Goal: Transaction & Acquisition: Purchase product/service

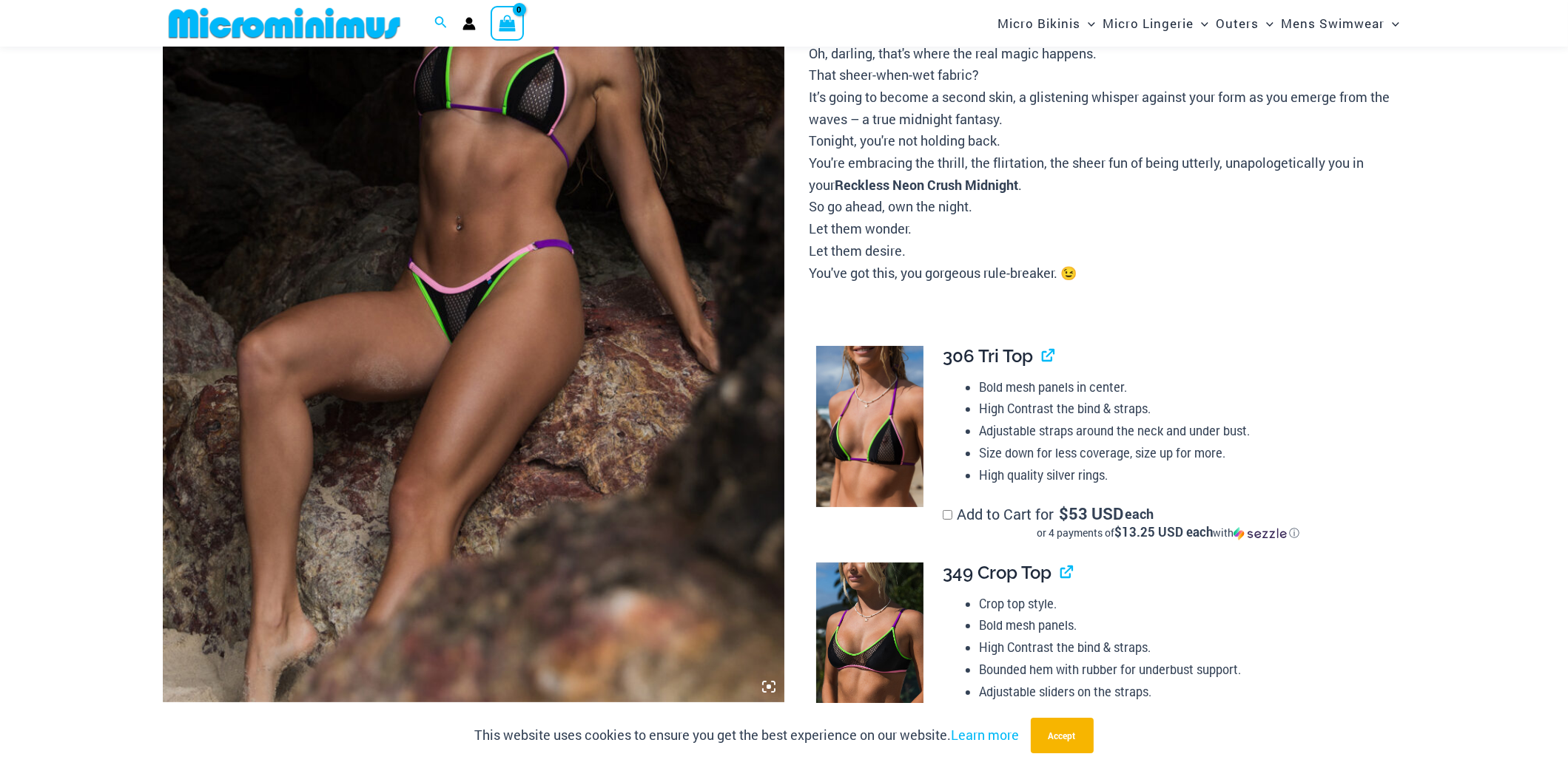
scroll to position [576, 0]
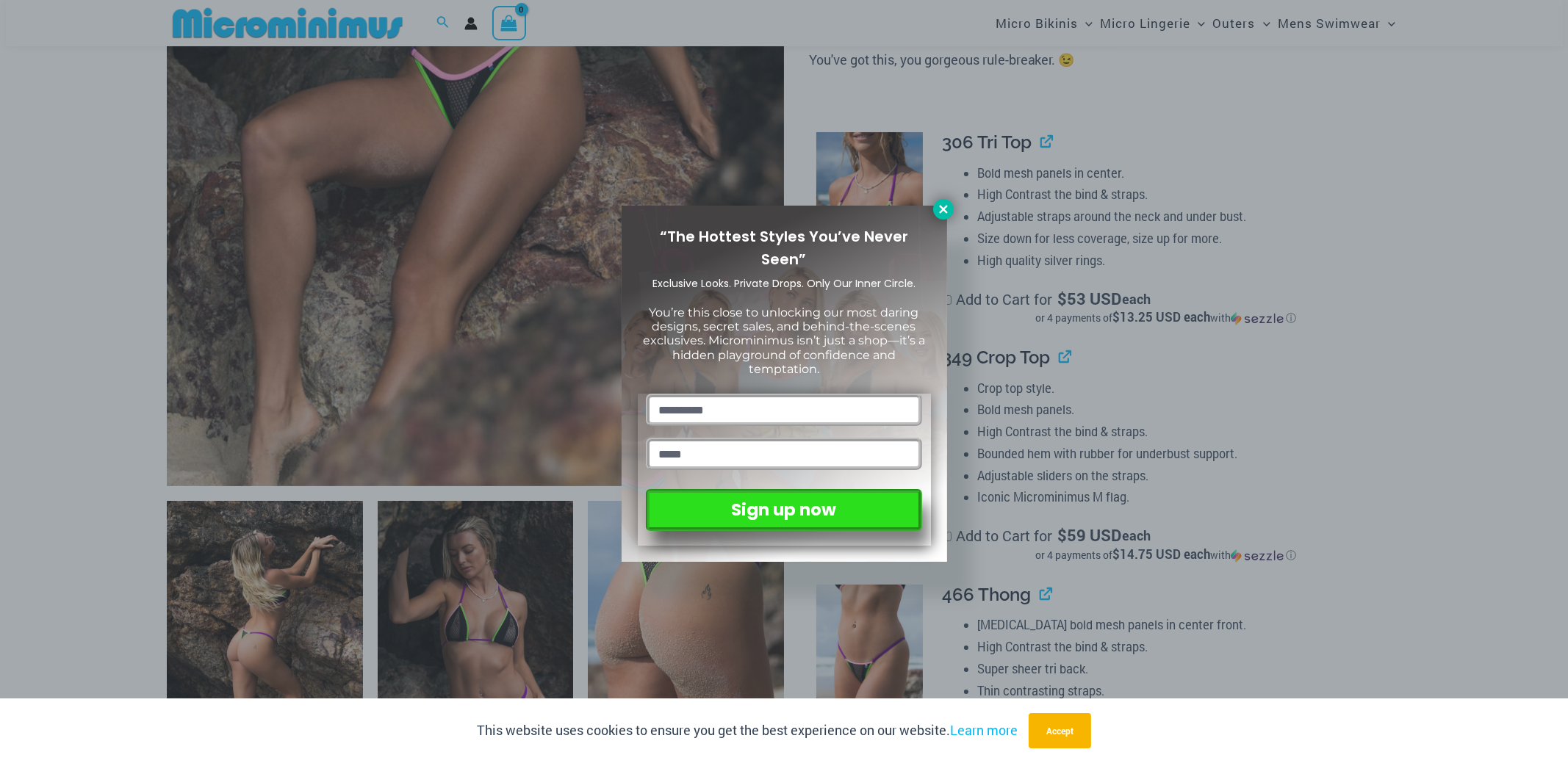
click at [936, 216] on button at bounding box center [943, 209] width 21 height 21
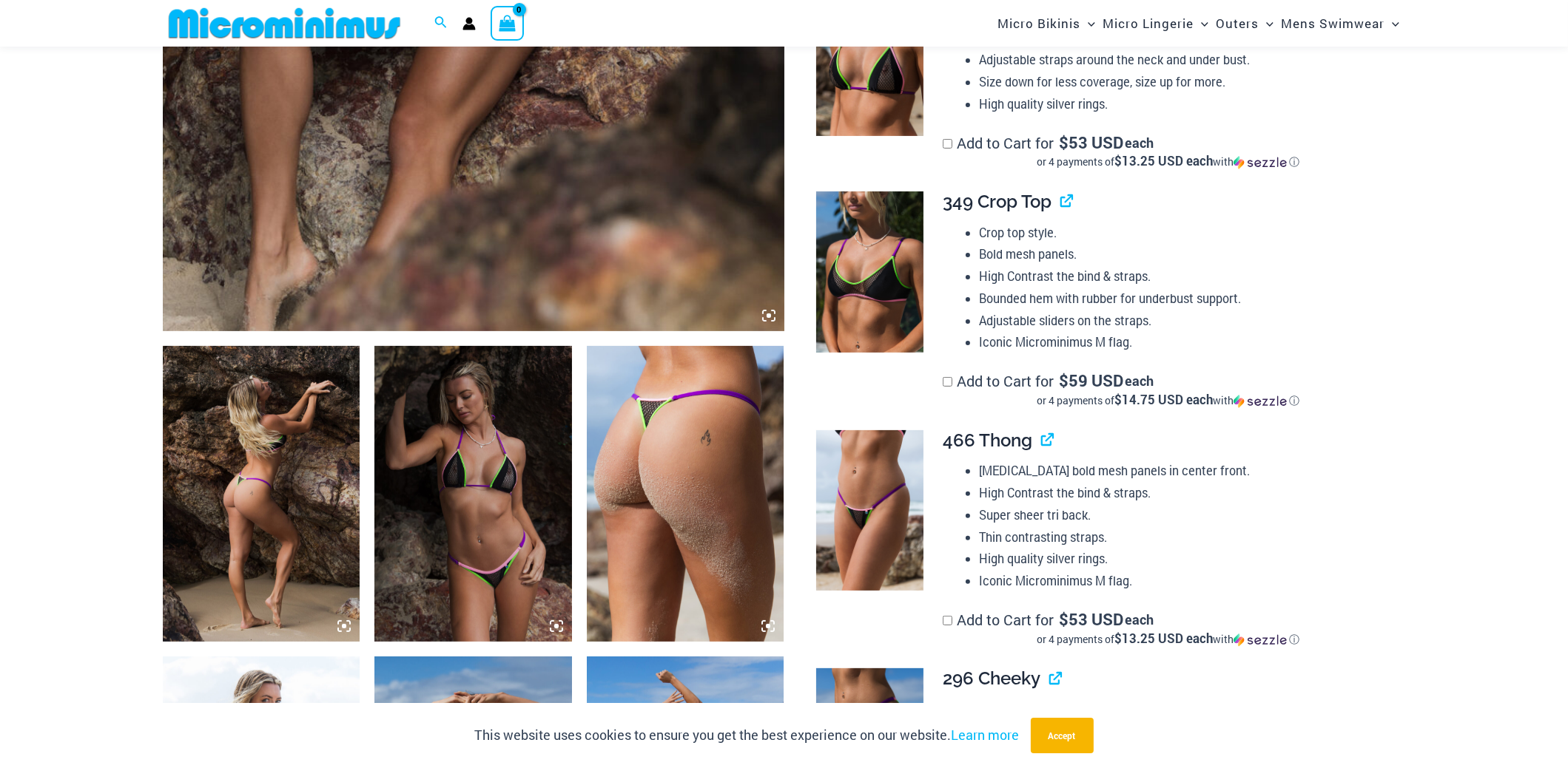
scroll to position [872, 0]
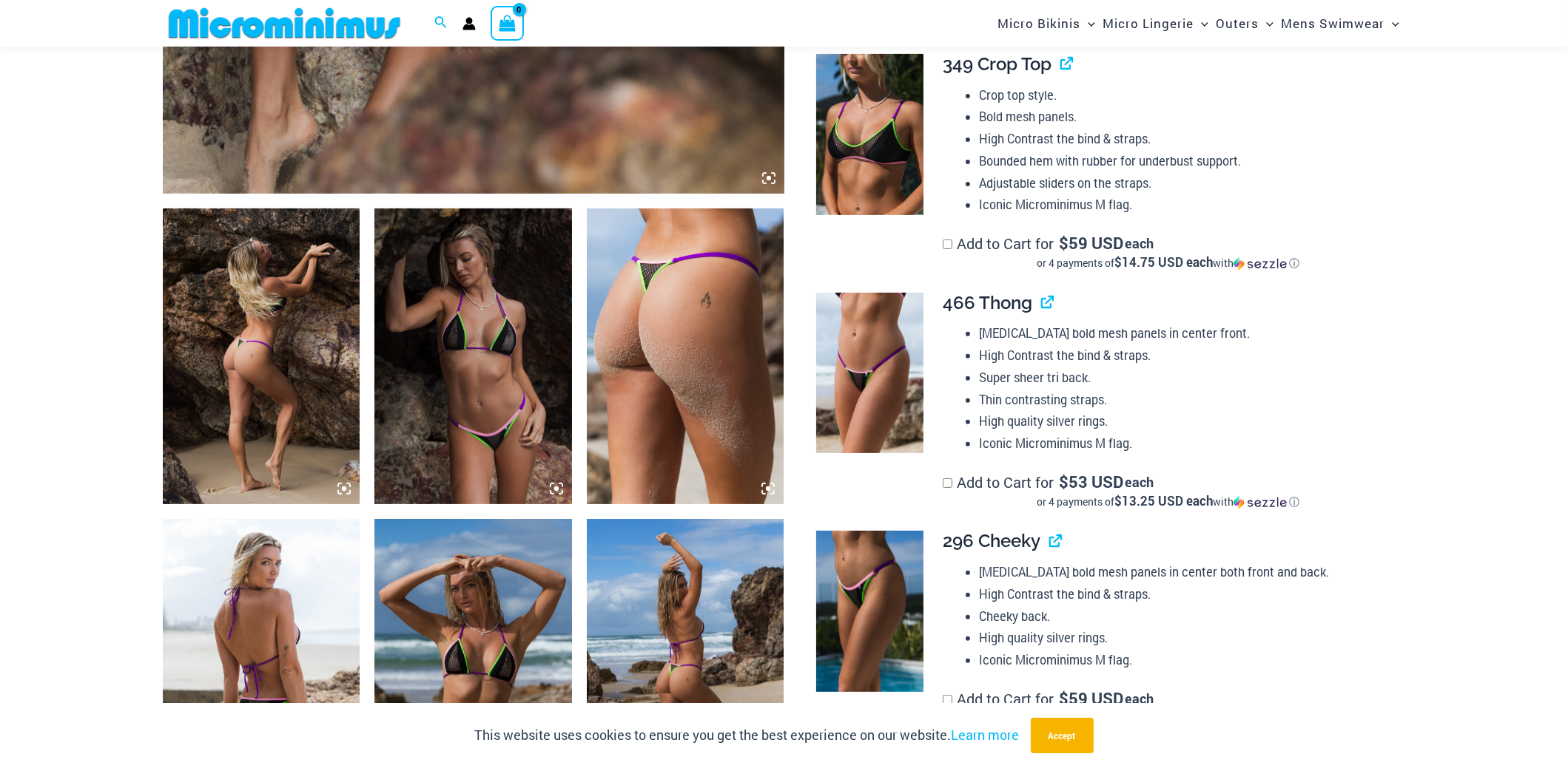
click at [462, 330] on img at bounding box center [472, 357] width 197 height 296
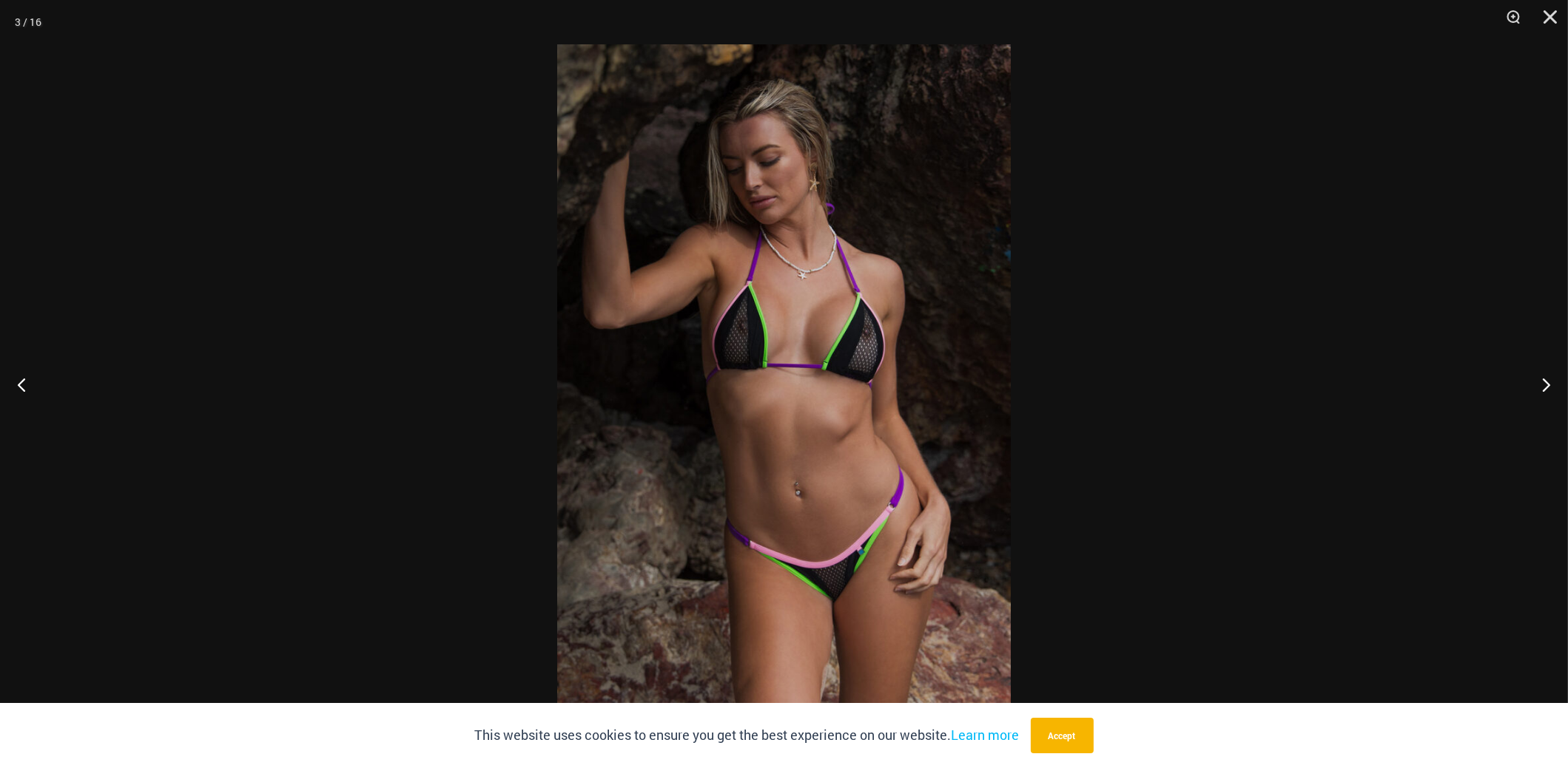
click at [1115, 291] on div at bounding box center [784, 384] width 1568 height 768
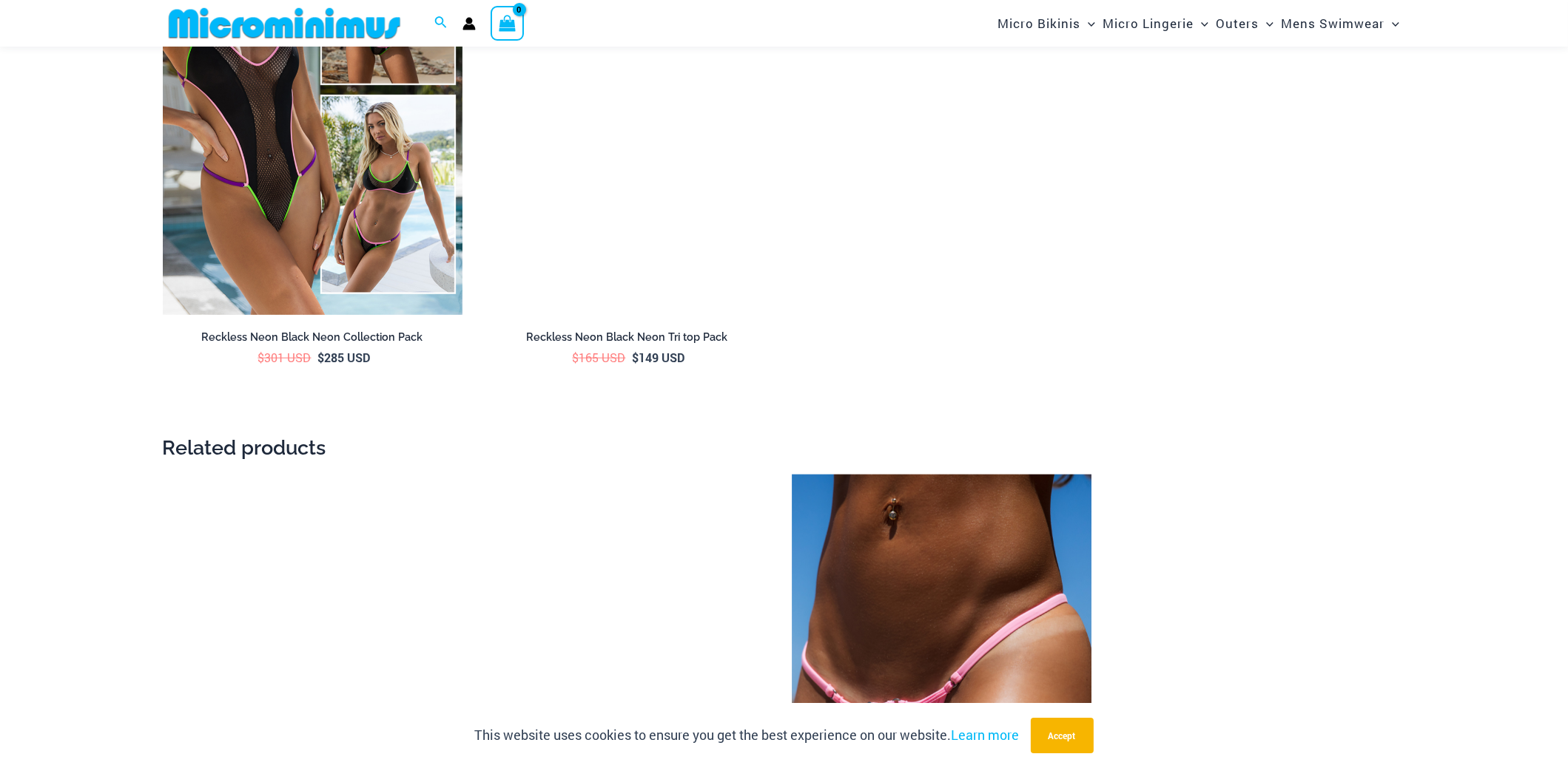
scroll to position [3091, 0]
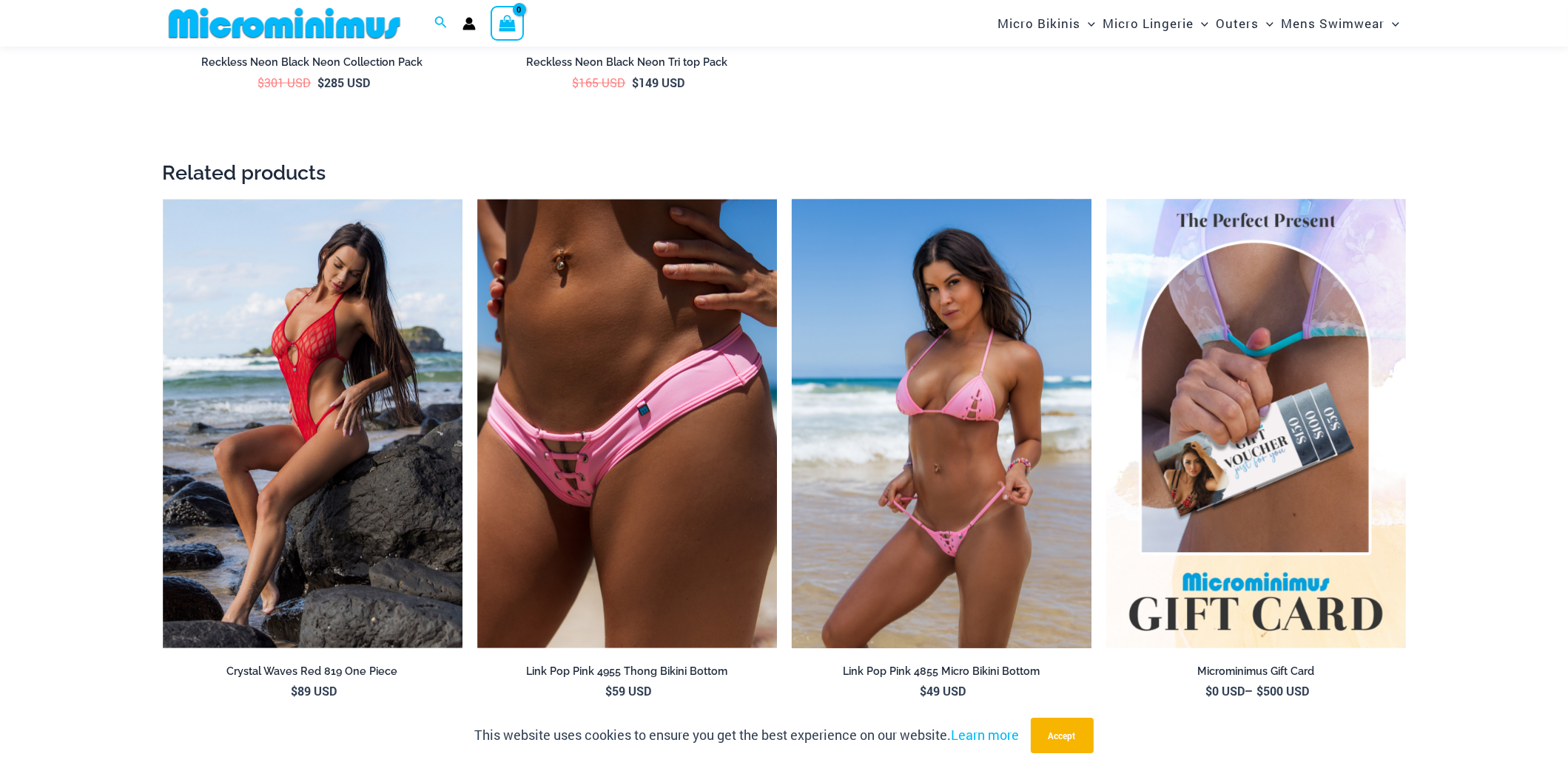
click at [858, 352] on img at bounding box center [941, 424] width 299 height 449
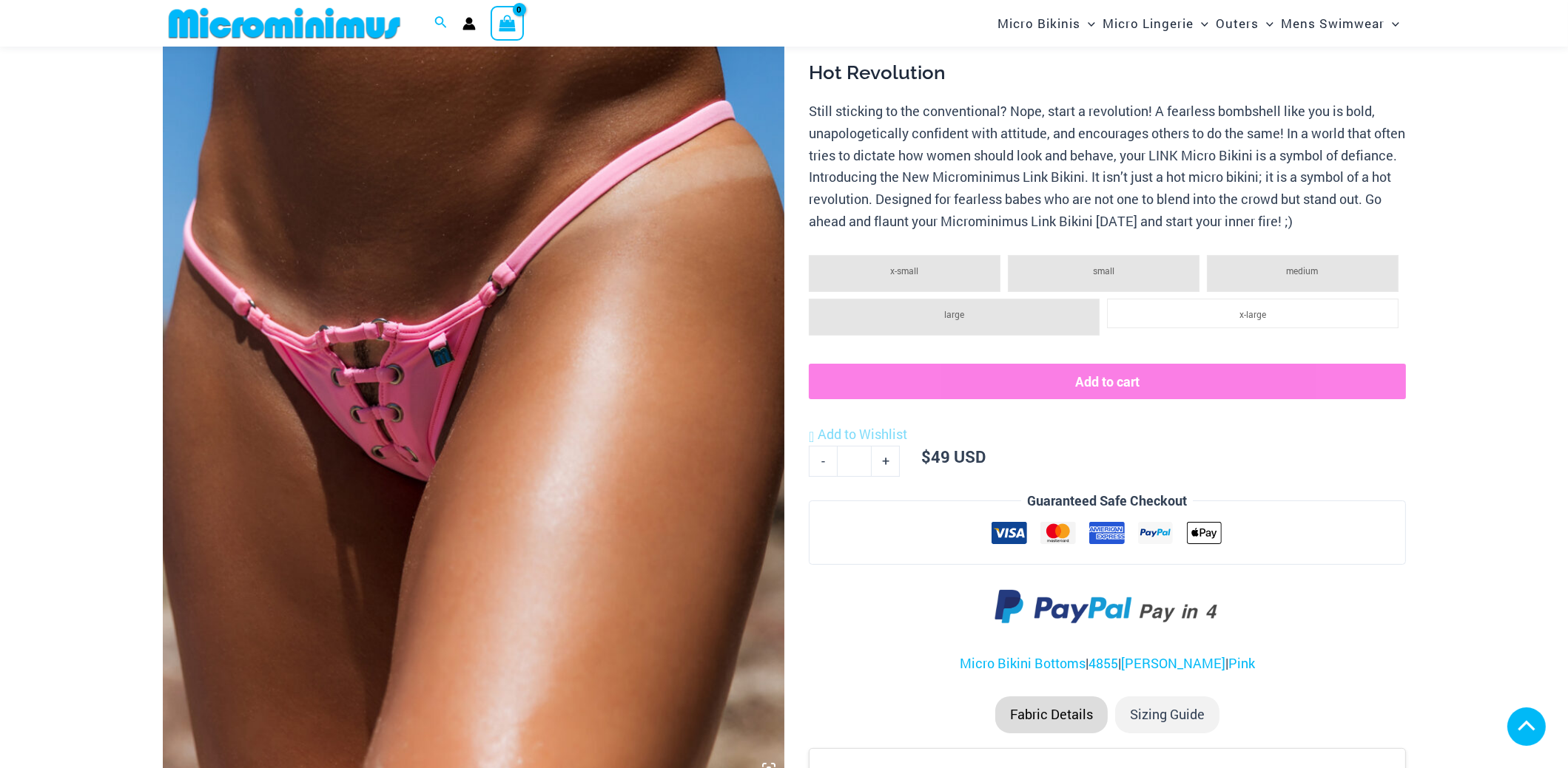
scroll to position [282, 0]
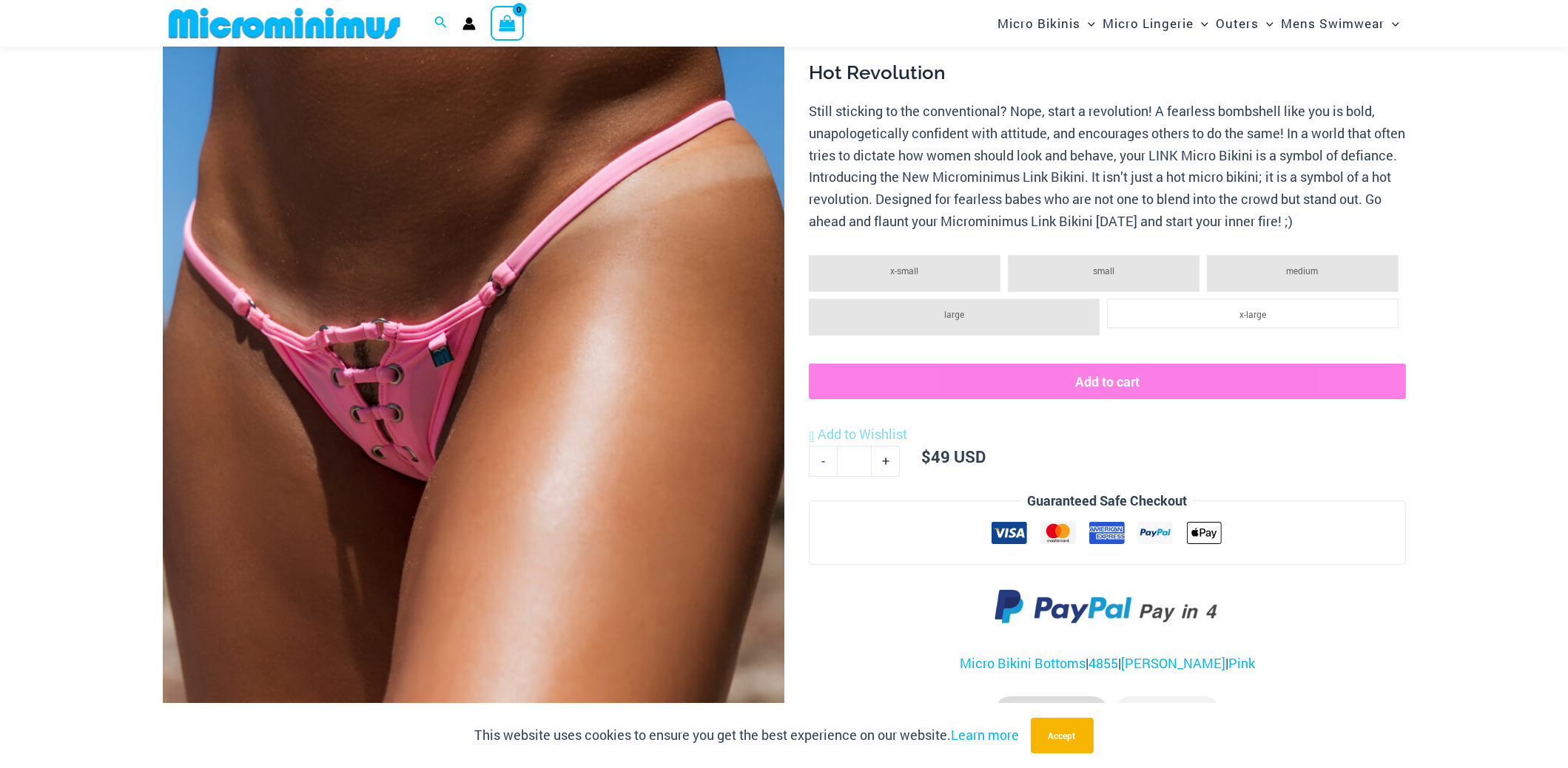
click at [1267, 280] on li "medium" at bounding box center [1302, 273] width 192 height 37
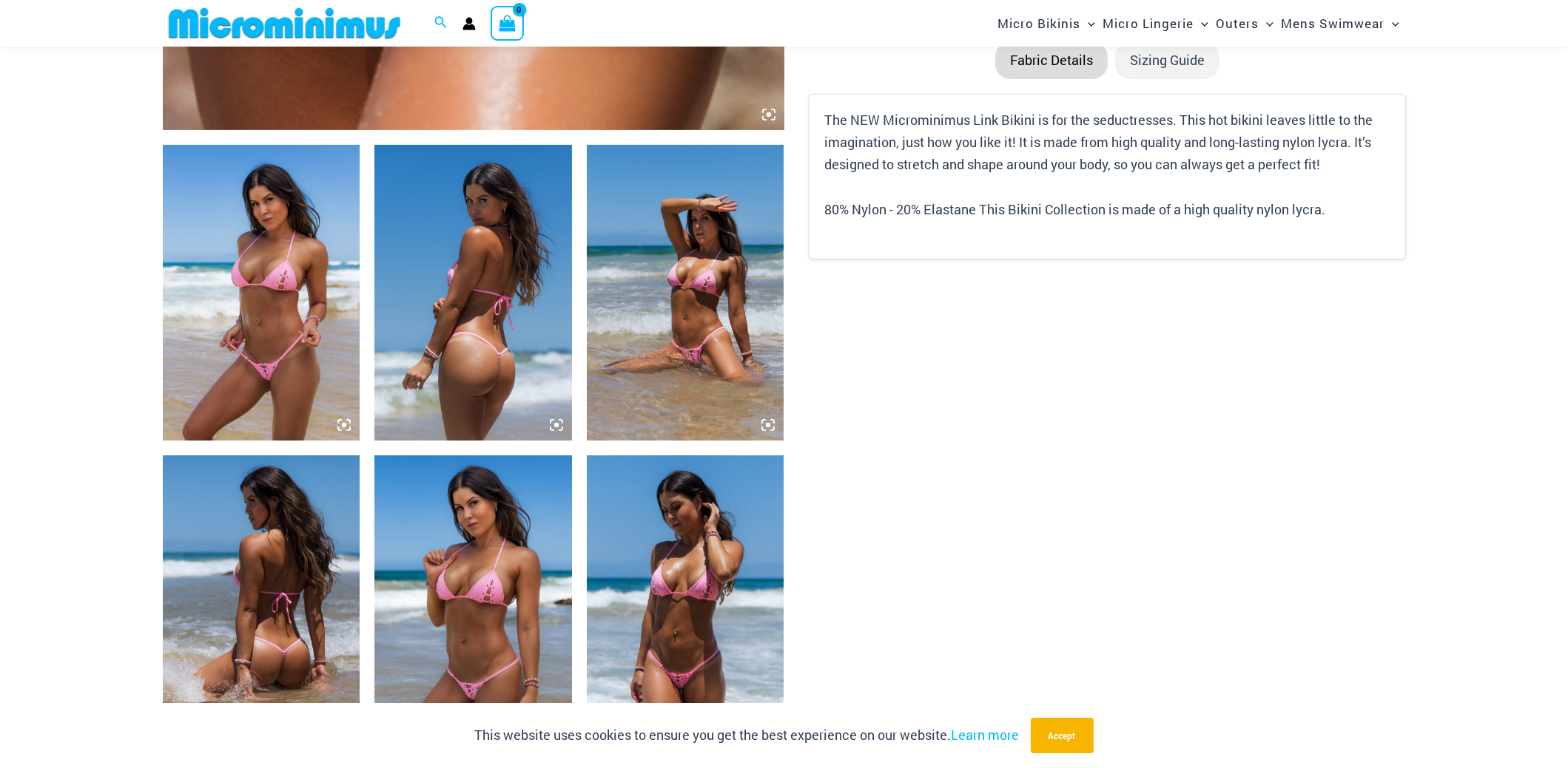
scroll to position [1021, 0]
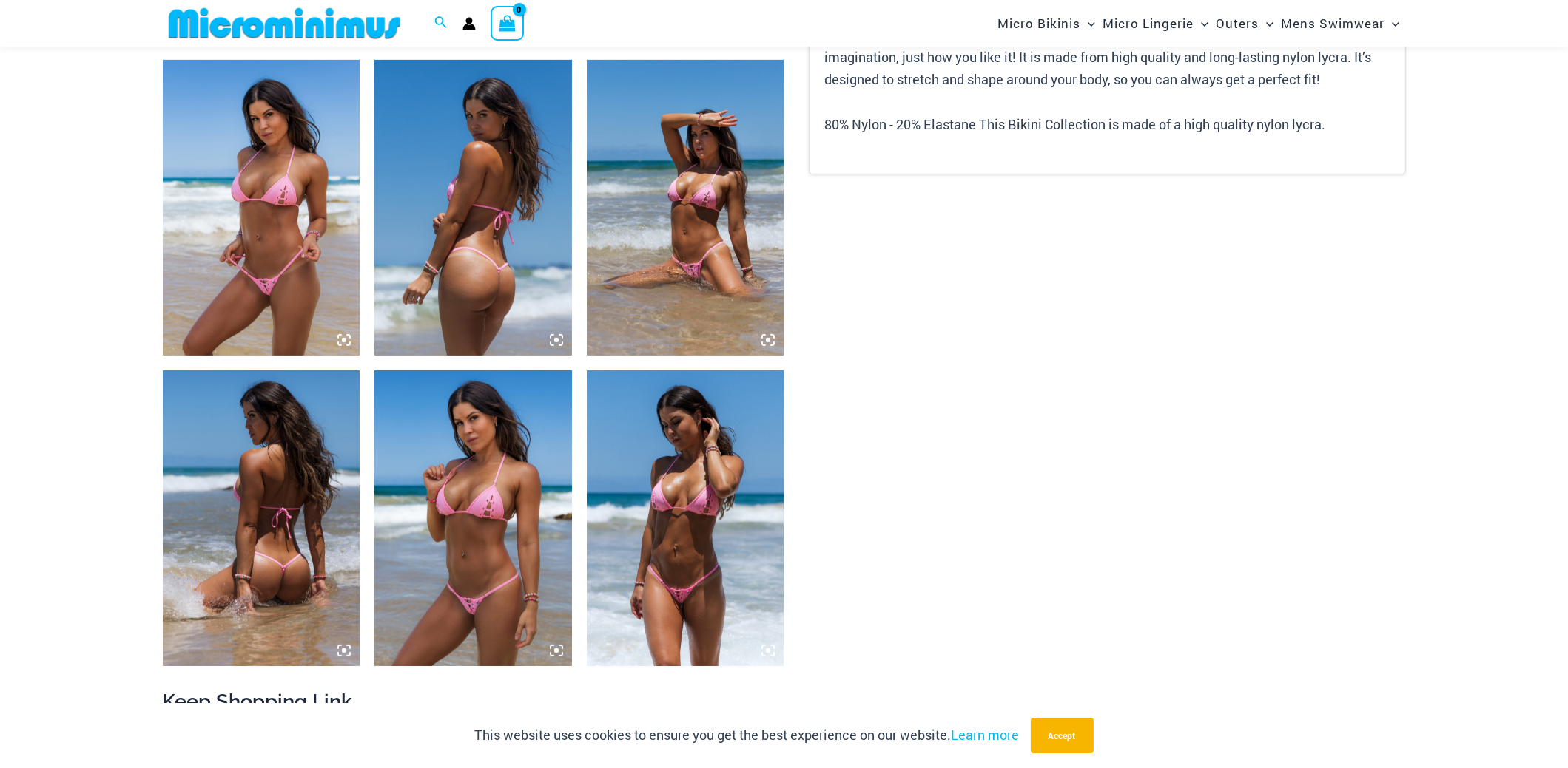
click at [263, 249] on img at bounding box center [261, 208] width 197 height 296
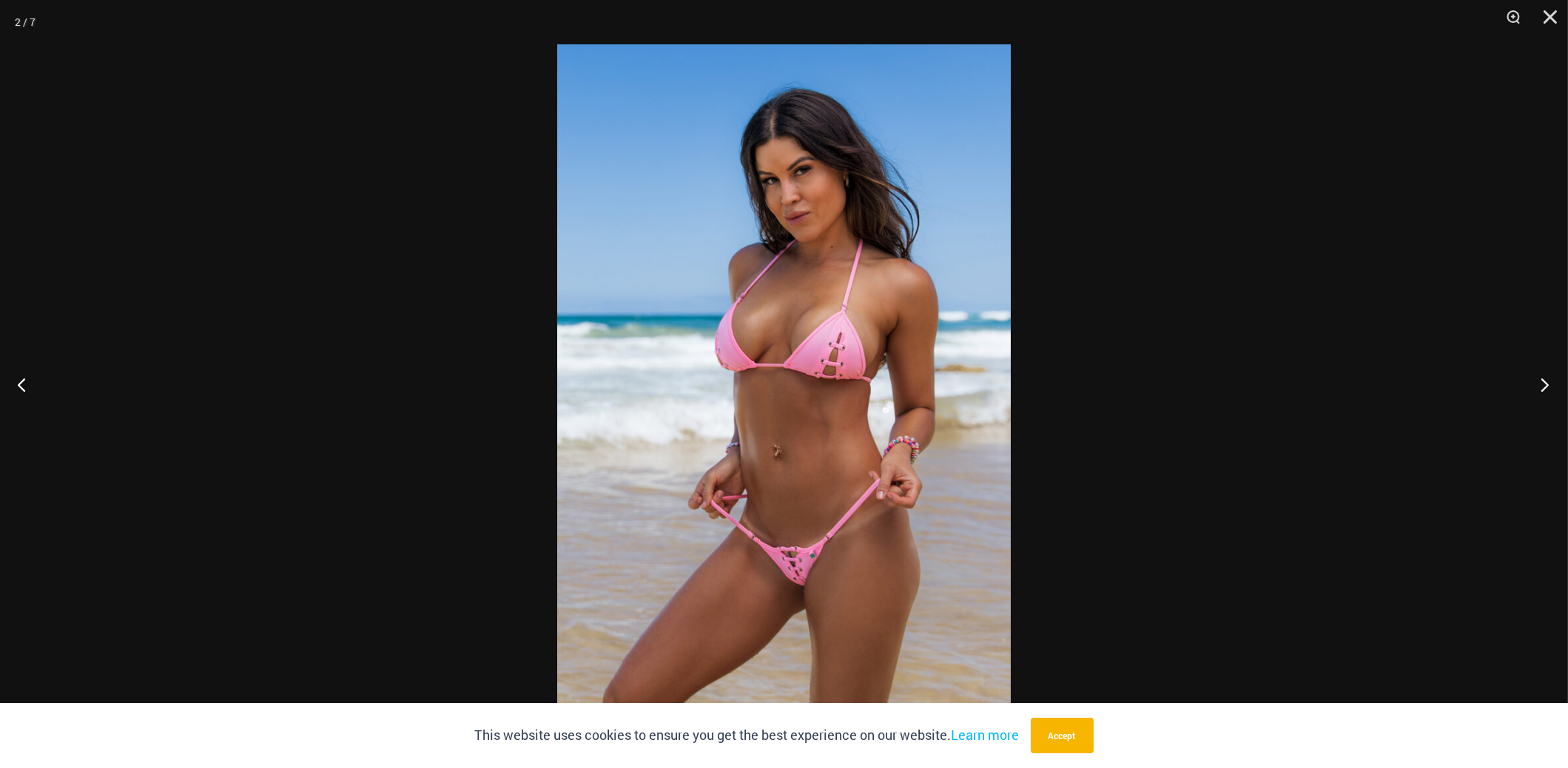
click at [1548, 393] on button "Next" at bounding box center [1539, 384] width 55 height 74
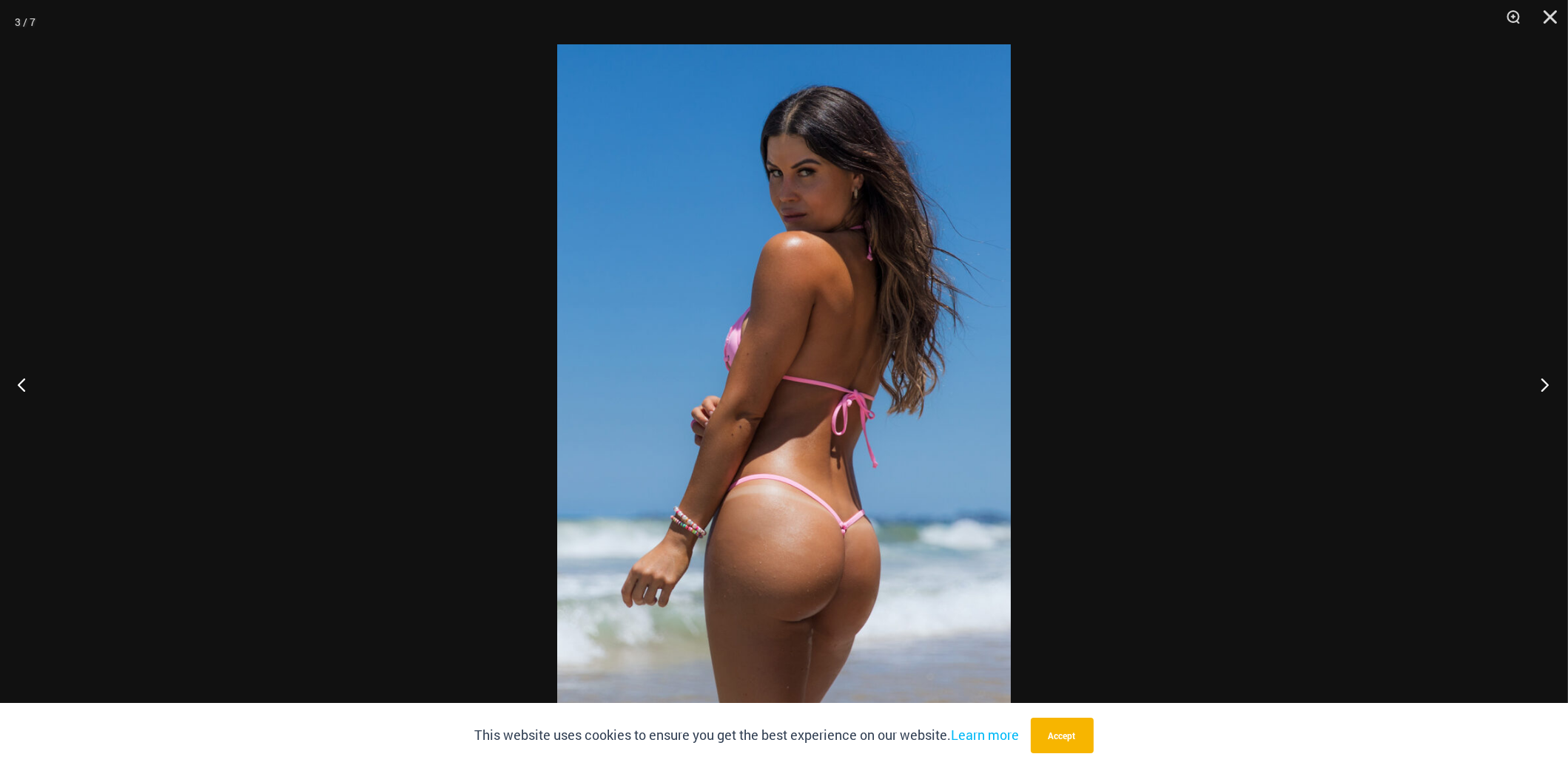
click at [1548, 393] on button "Next" at bounding box center [1539, 384] width 55 height 74
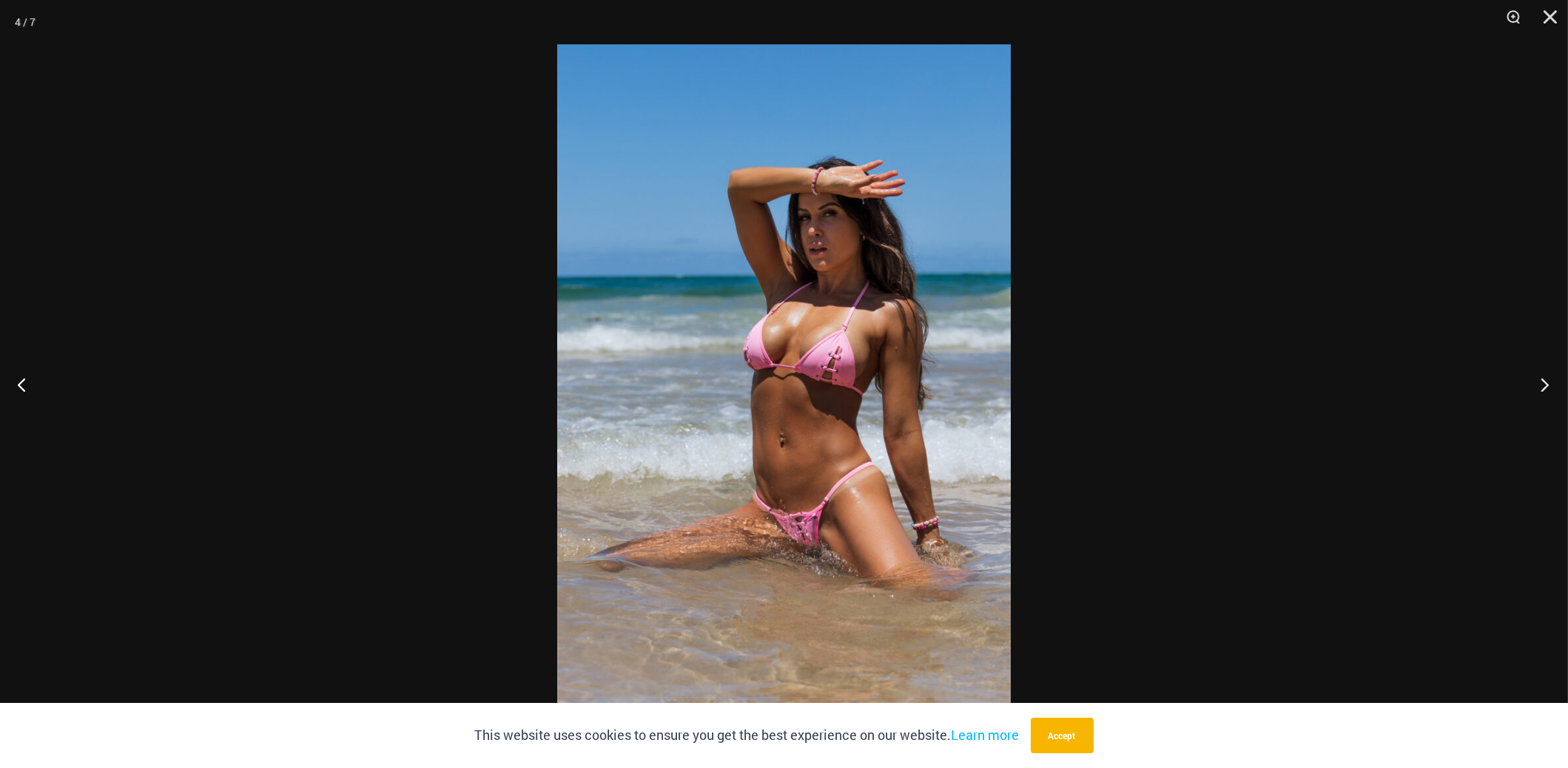
click at [1548, 393] on button "Next" at bounding box center [1539, 384] width 55 height 74
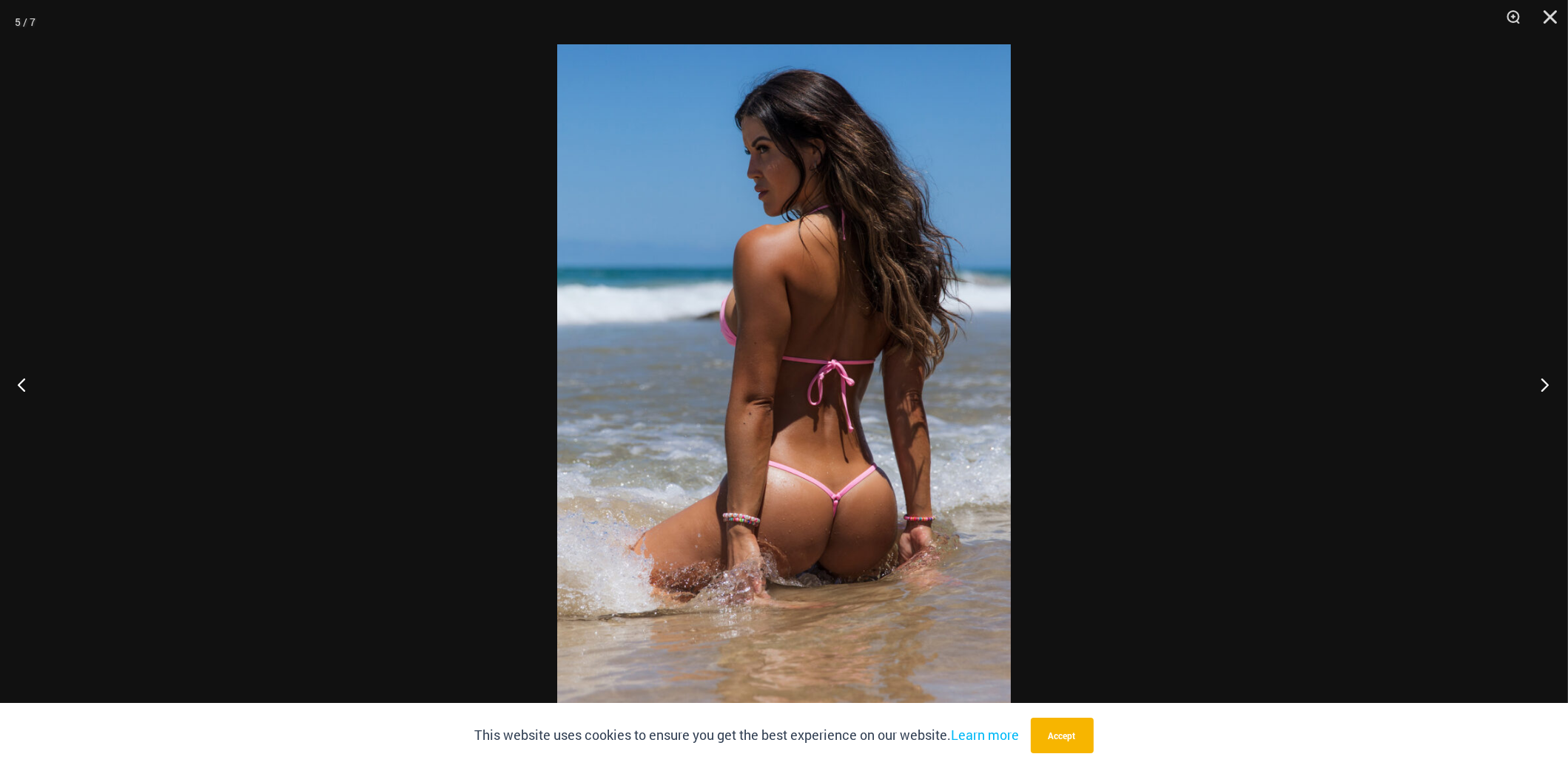
click at [1548, 393] on button "Next" at bounding box center [1539, 384] width 55 height 74
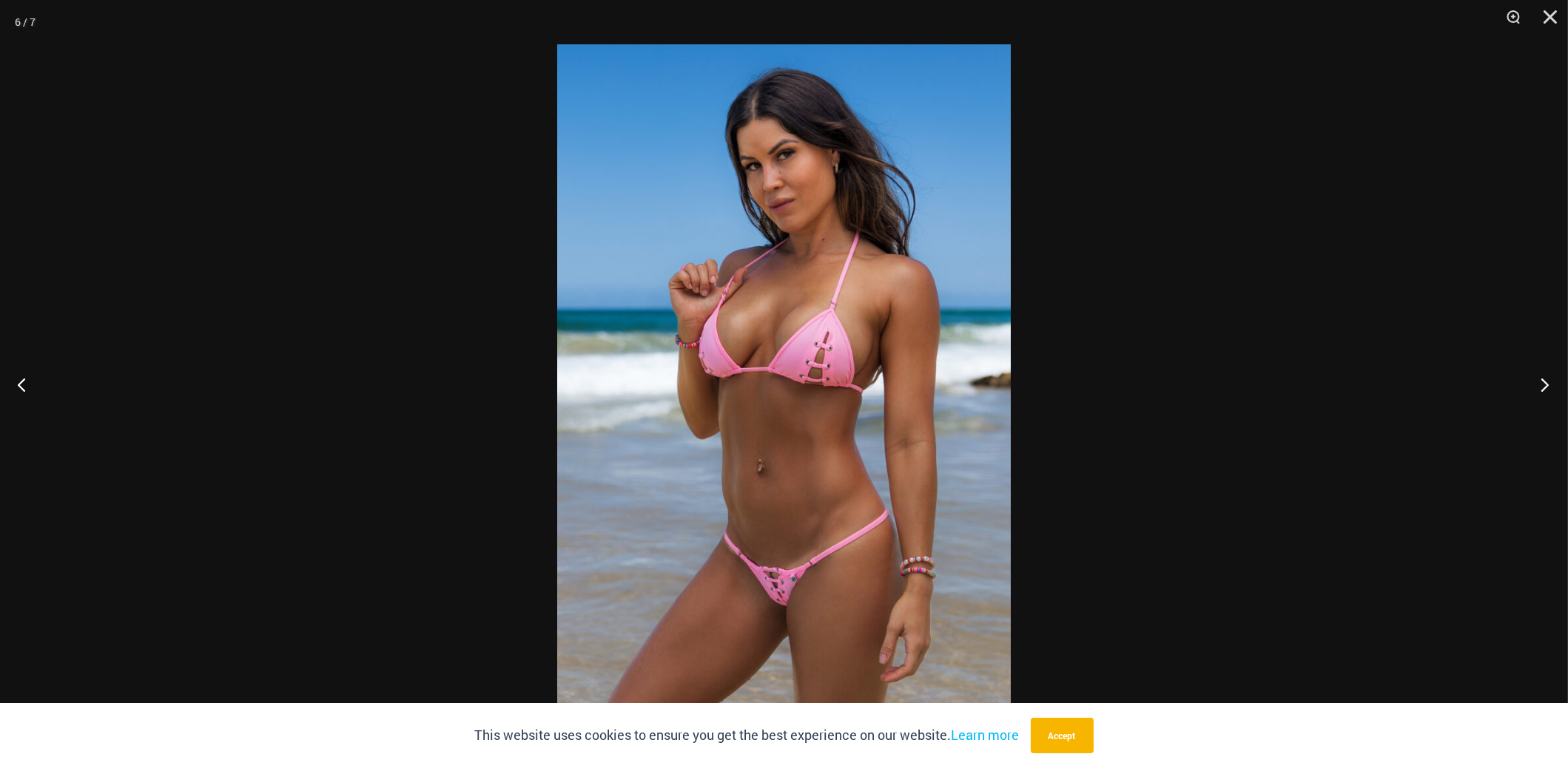
click at [1548, 393] on button "Next" at bounding box center [1539, 384] width 55 height 74
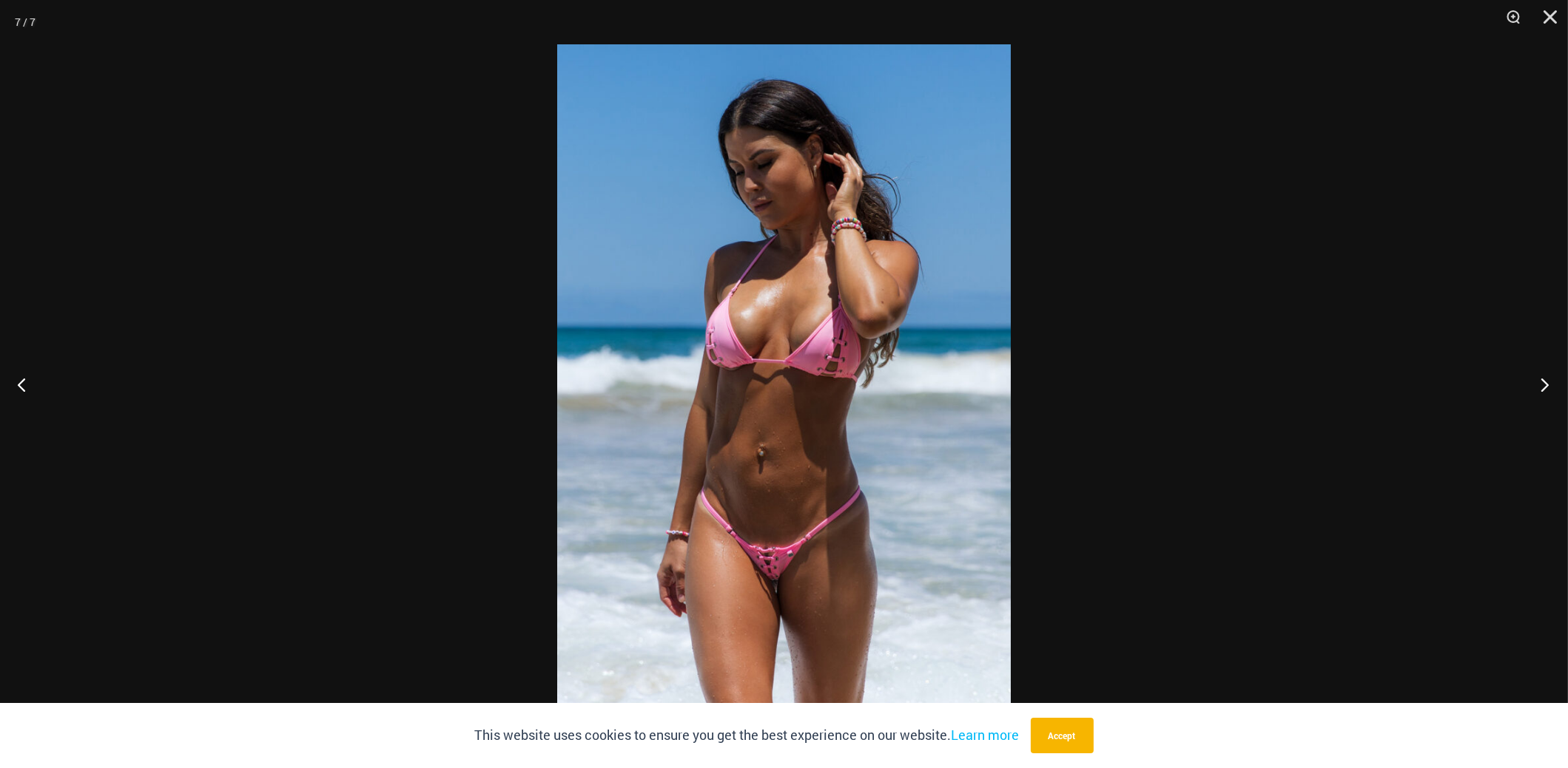
click at [1548, 394] on button "Next" at bounding box center [1539, 384] width 55 height 74
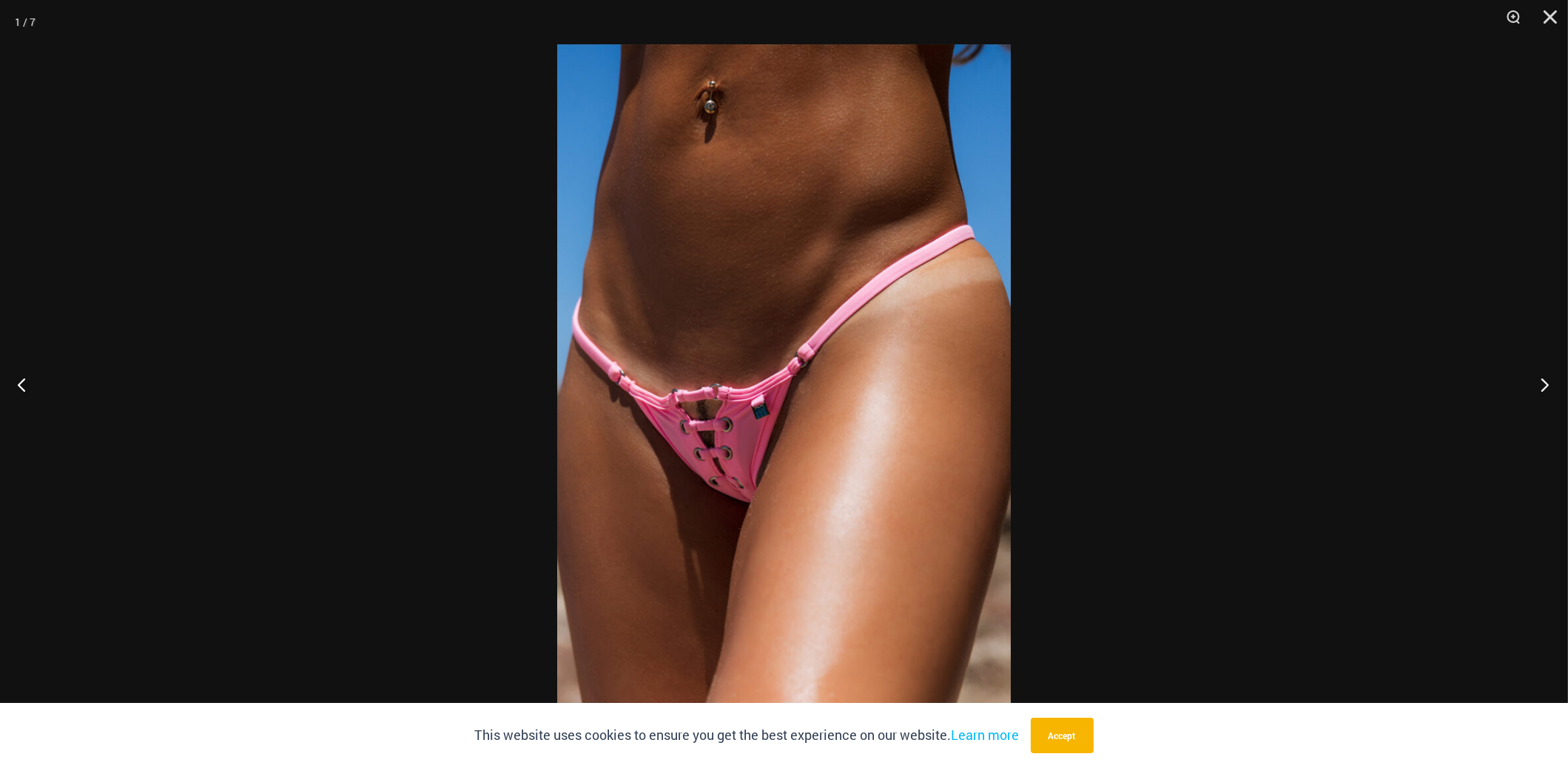
click at [1548, 394] on button "Next" at bounding box center [1539, 384] width 55 height 74
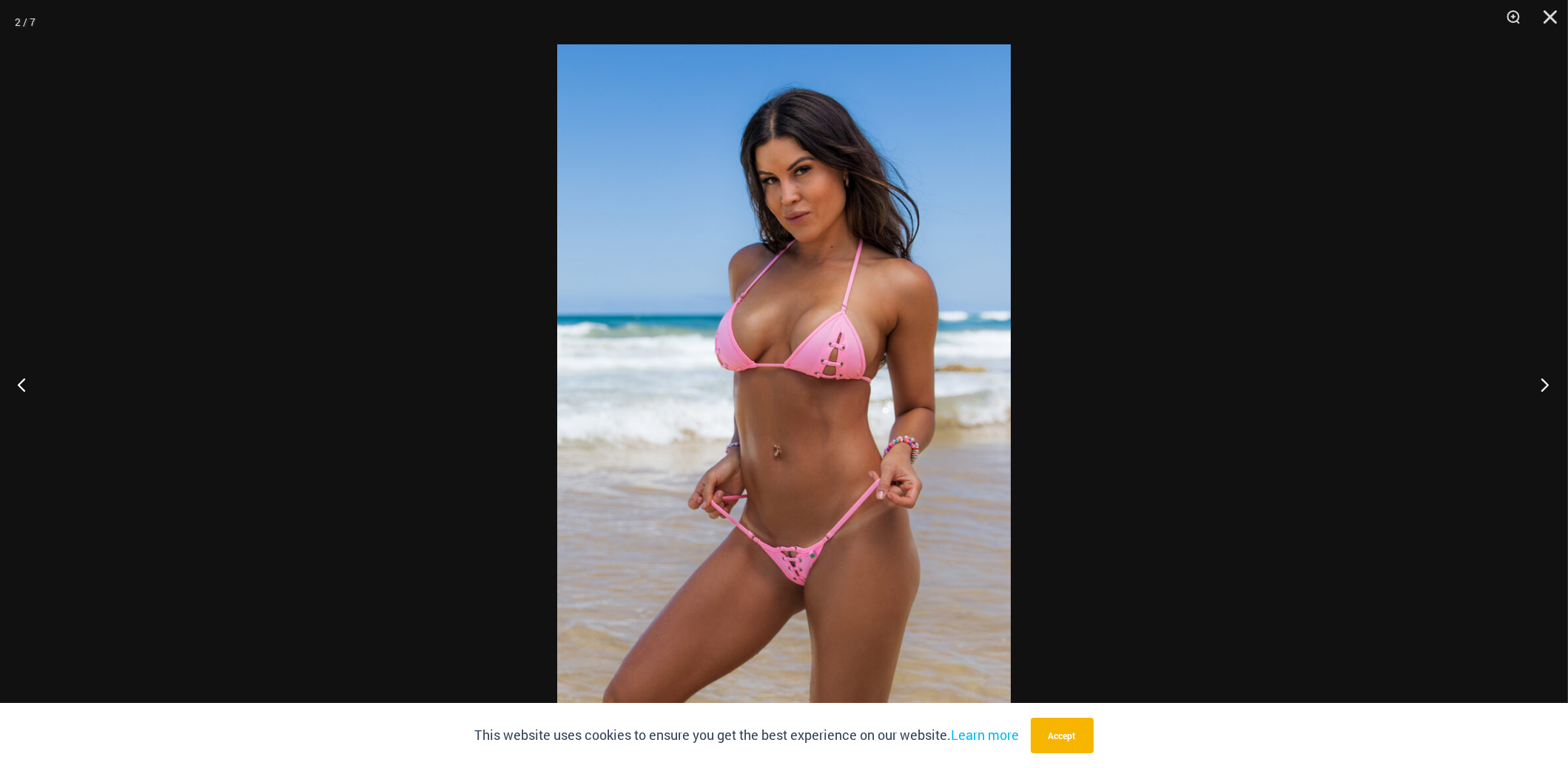
click at [1548, 394] on button "Next" at bounding box center [1539, 384] width 55 height 74
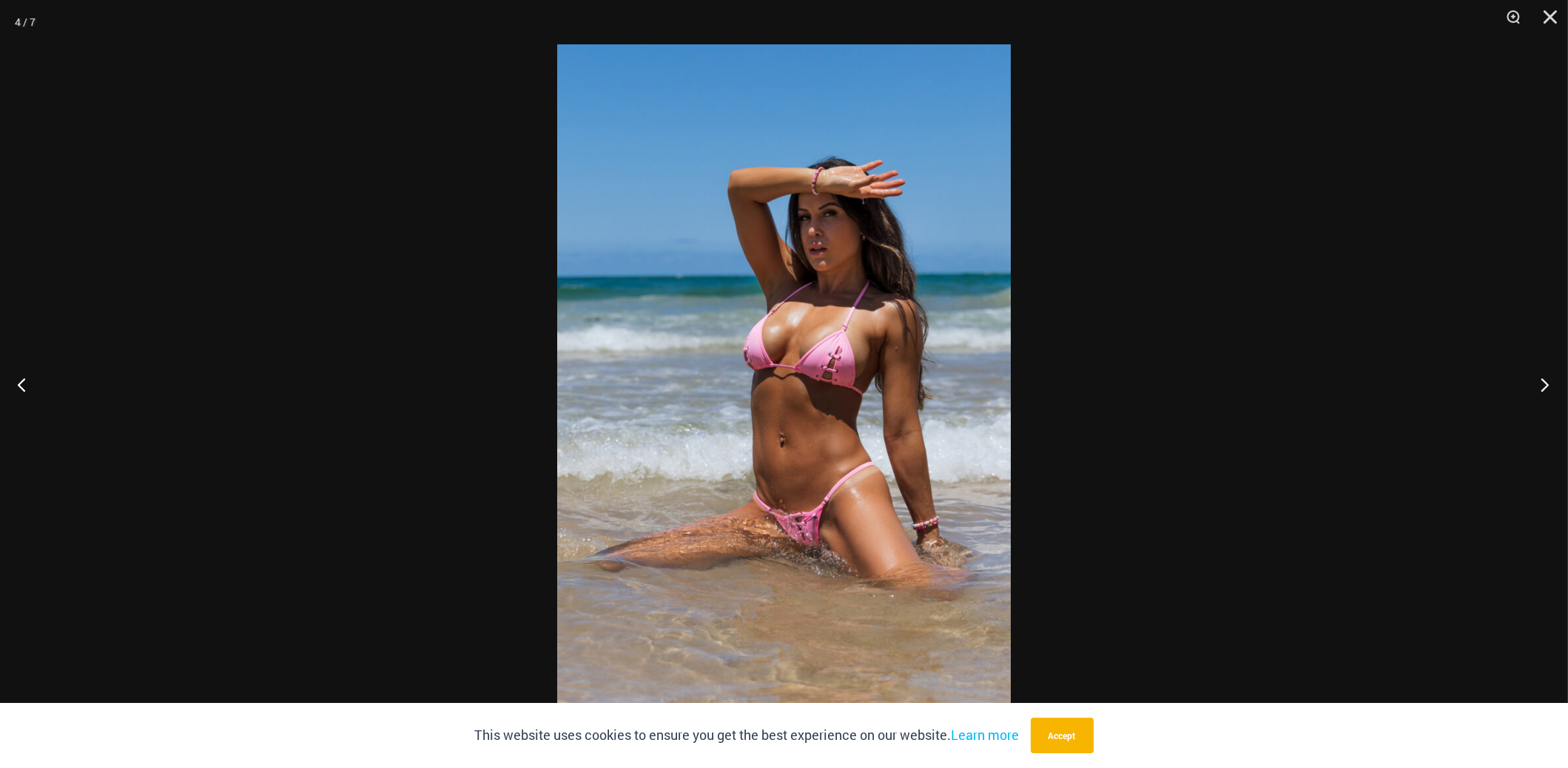
click at [1548, 395] on button "Next" at bounding box center [1539, 384] width 55 height 74
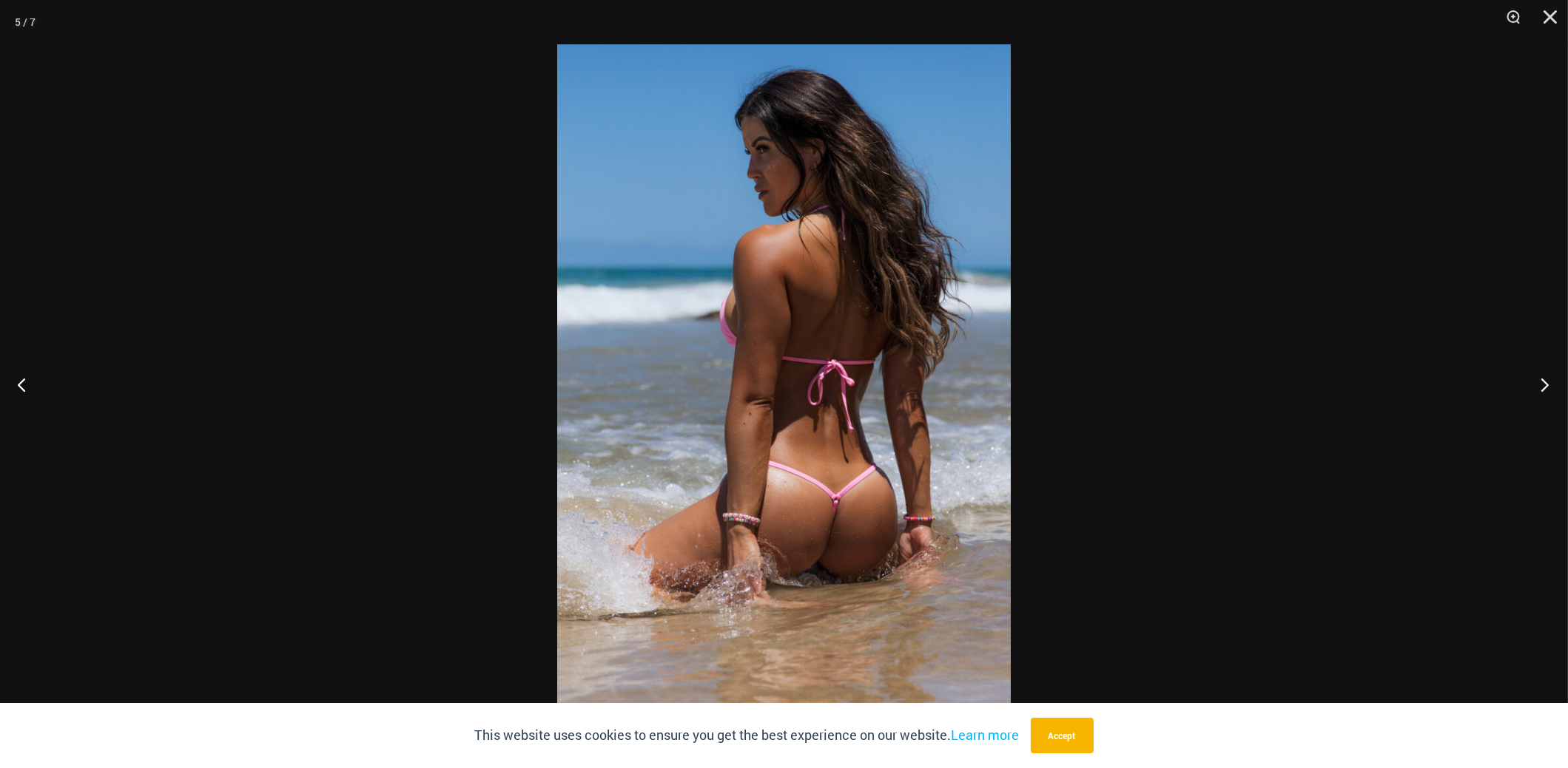
click at [1549, 395] on button "Next" at bounding box center [1539, 384] width 55 height 74
click at [1549, 398] on button "Next" at bounding box center [1539, 384] width 55 height 74
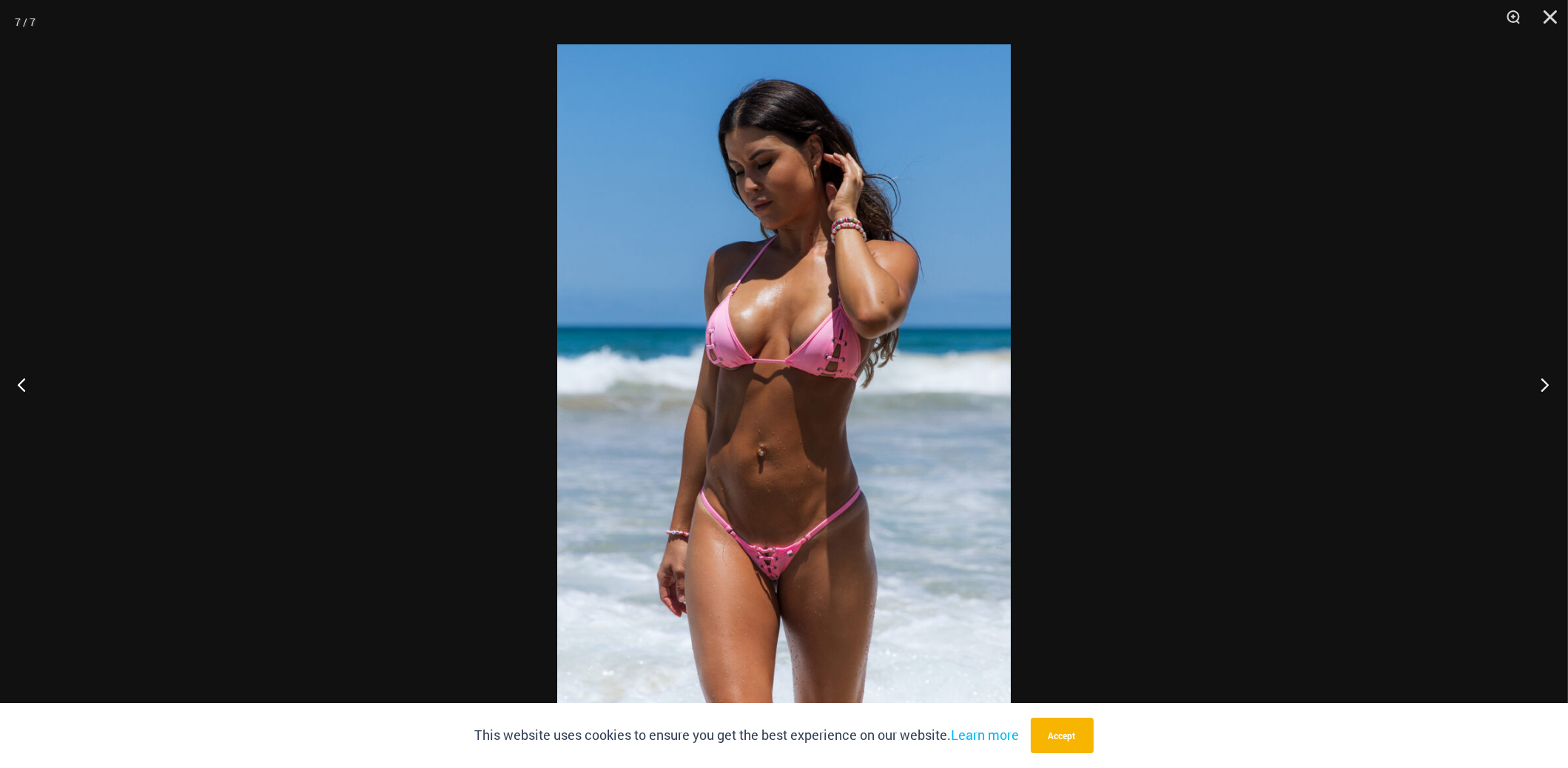
click at [1549, 398] on button "Next" at bounding box center [1539, 384] width 55 height 74
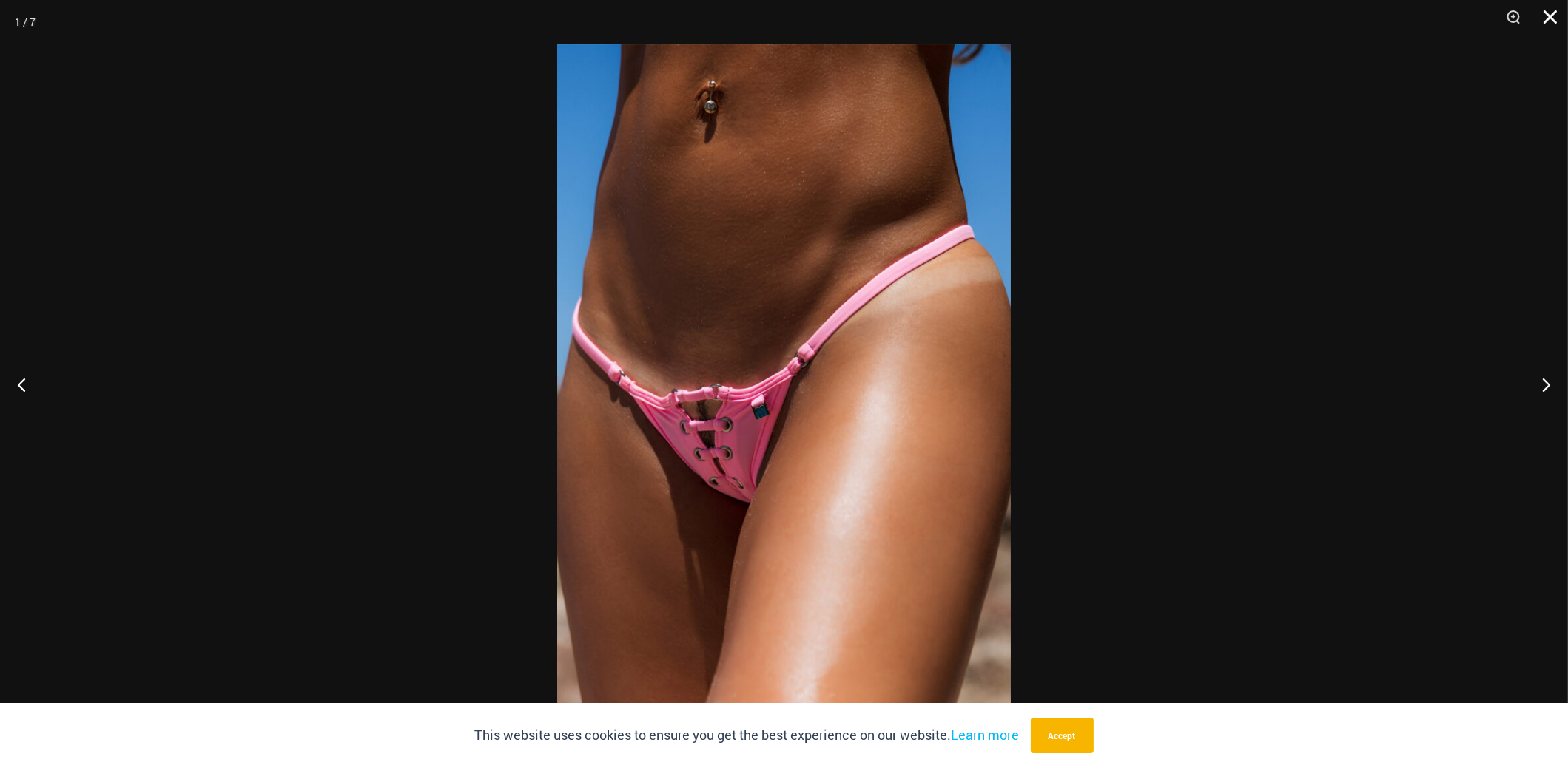
click at [1552, 26] on button "Close" at bounding box center [1544, 22] width 37 height 44
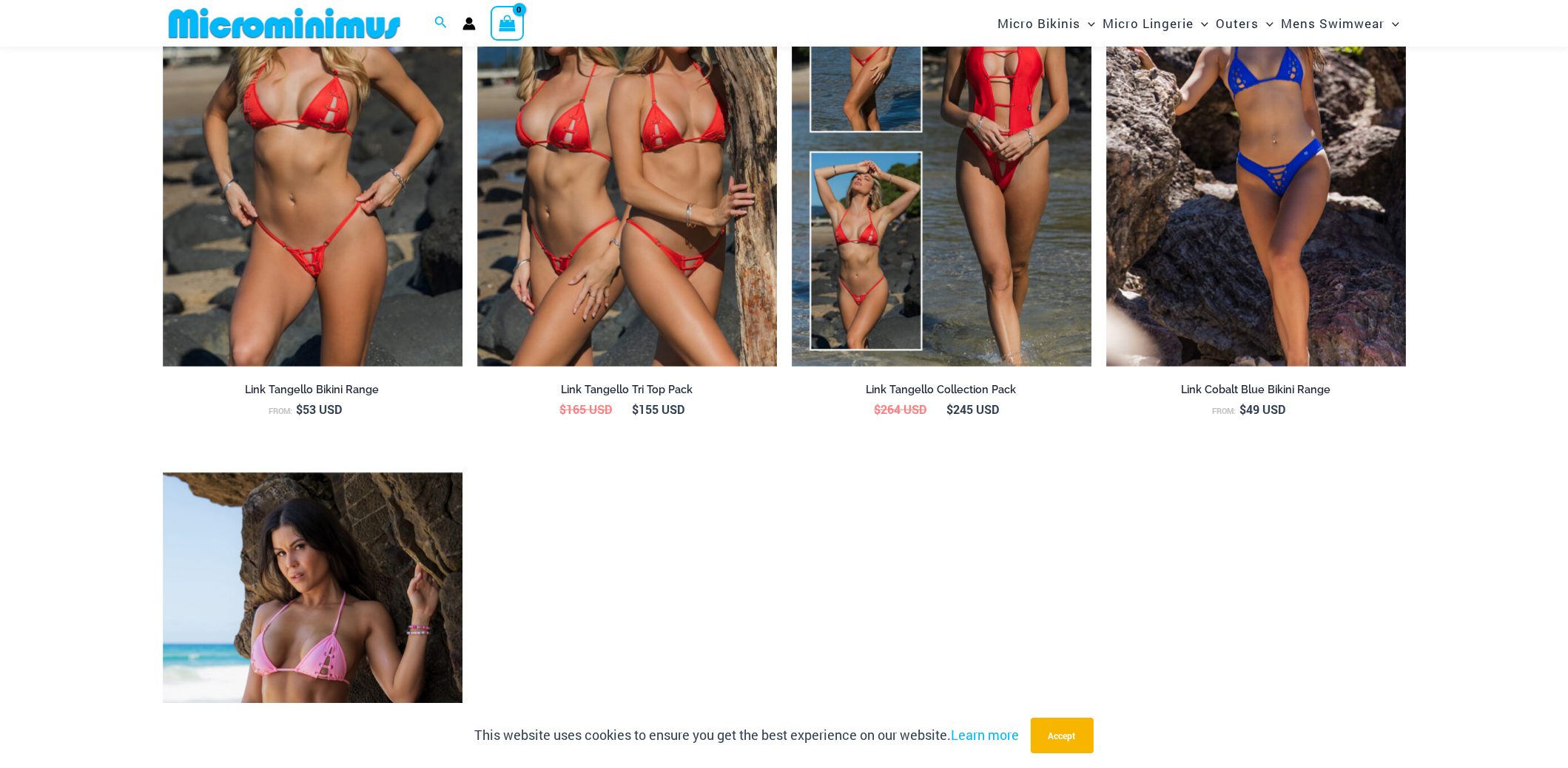
scroll to position [2574, 0]
